Goal: Download file/media

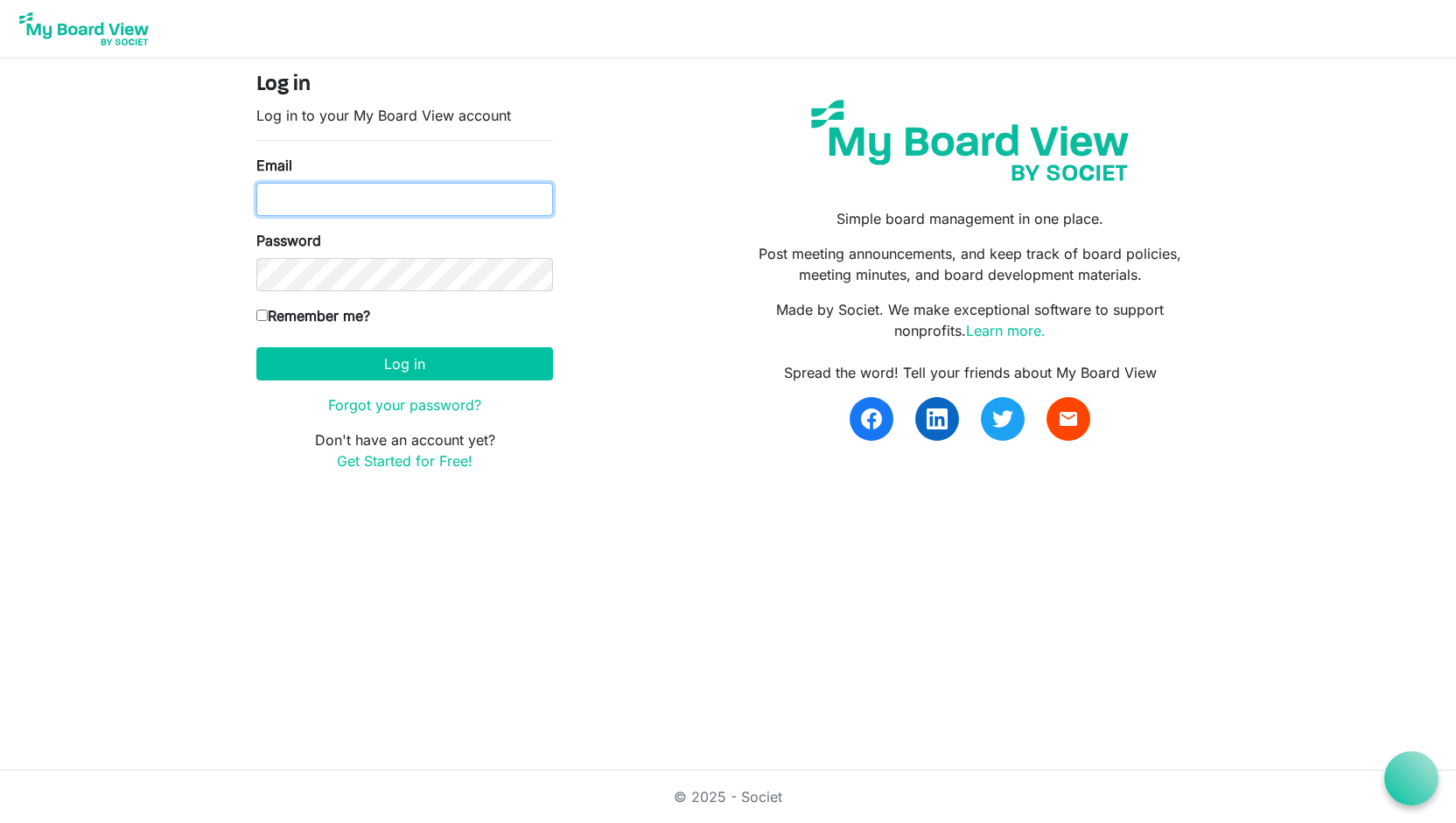
click at [439, 191] on input "Email" at bounding box center [405, 200] width 297 height 33
type input "lauraigibson18@gmail.com"
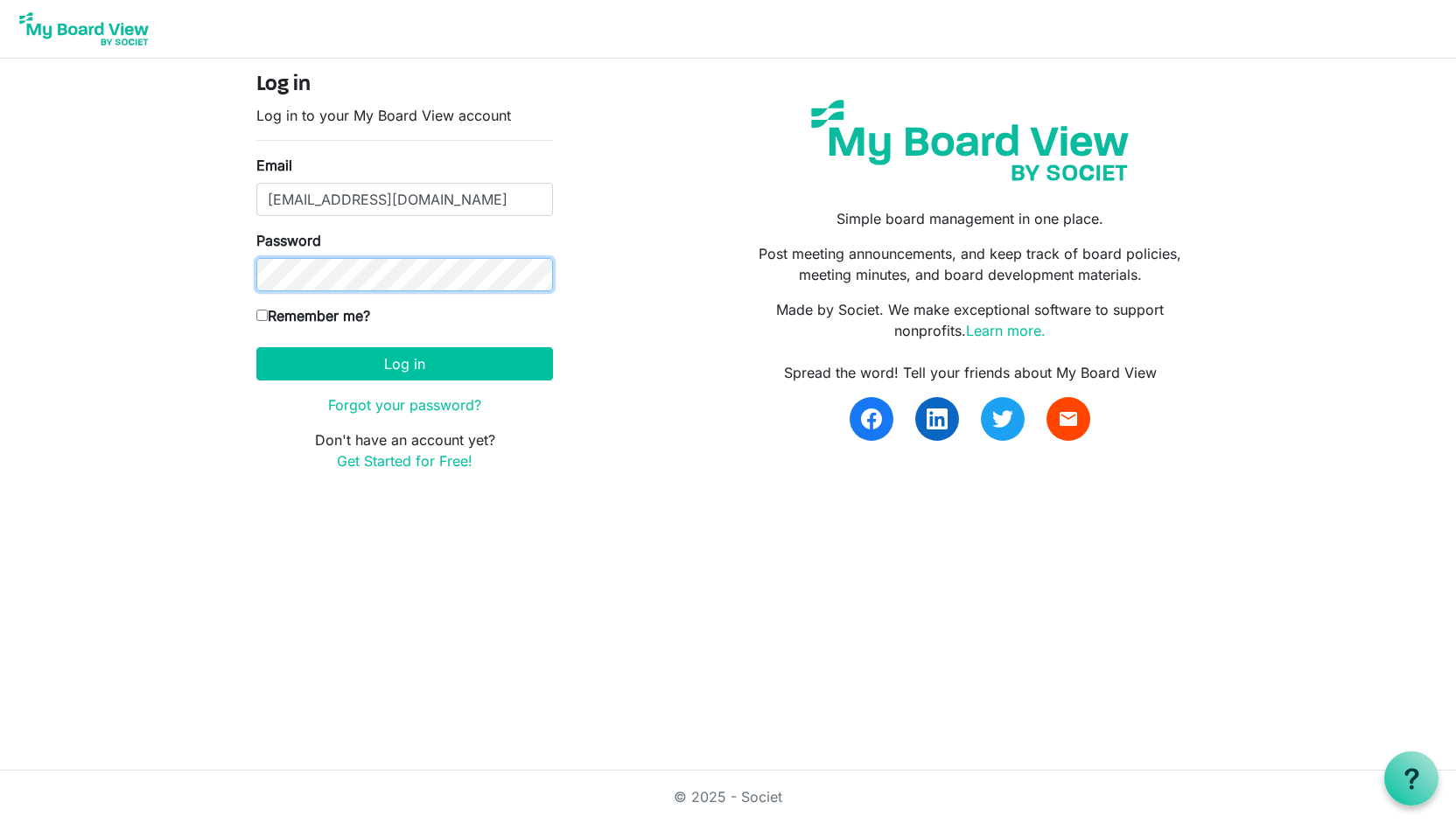
click at [257, 347] on button "Log in" at bounding box center [405, 364] width 297 height 33
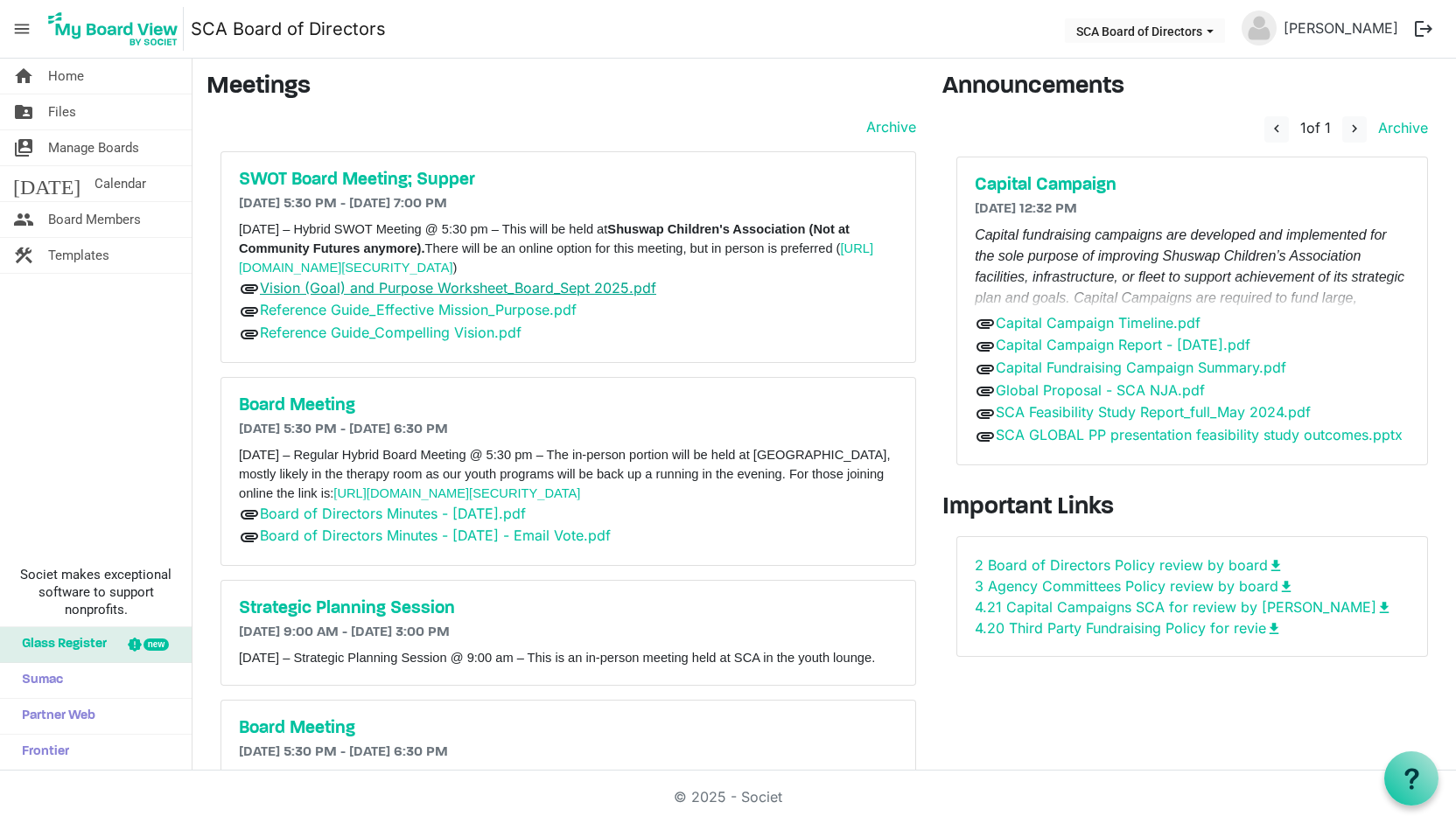
click at [552, 294] on link "Vision (Goal) and Purpose Worksheet_Board_Sept 2025.pdf" at bounding box center [458, 288] width 397 height 17
